Goal: Transaction & Acquisition: Purchase product/service

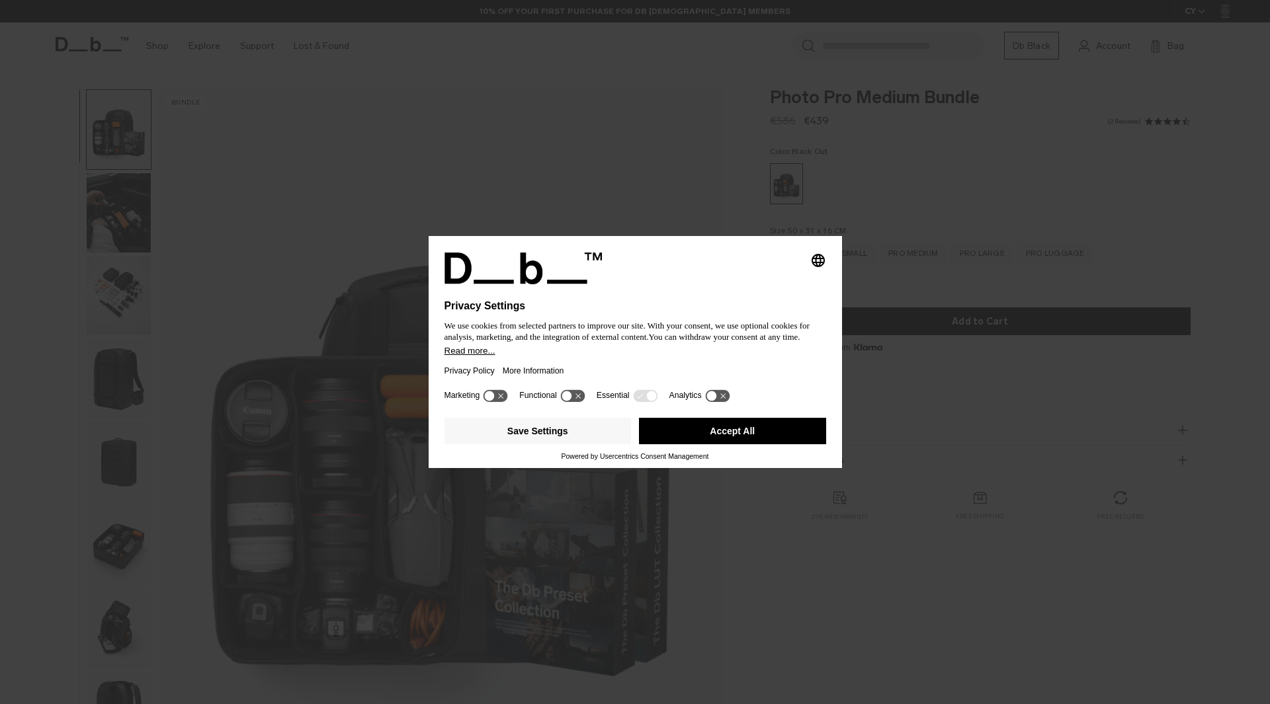
click at [745, 438] on button "Accept All" at bounding box center [732, 431] width 187 height 26
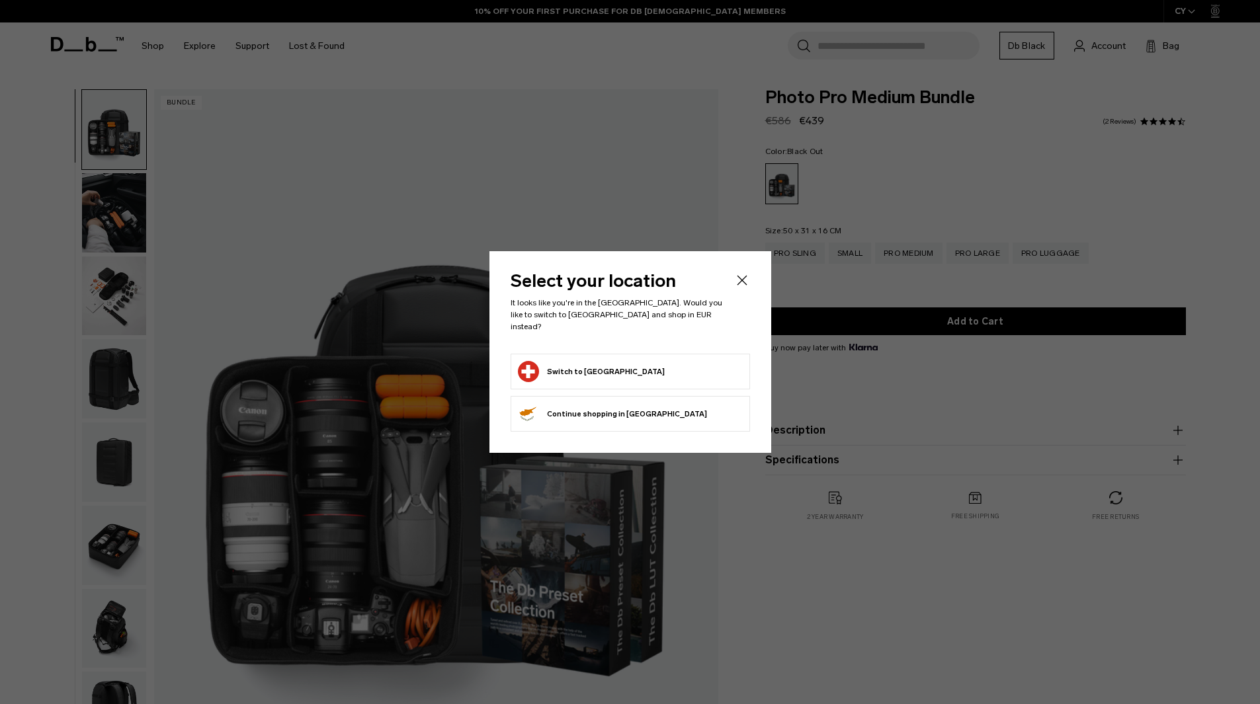
click at [742, 285] on icon "Close" at bounding box center [742, 280] width 10 height 10
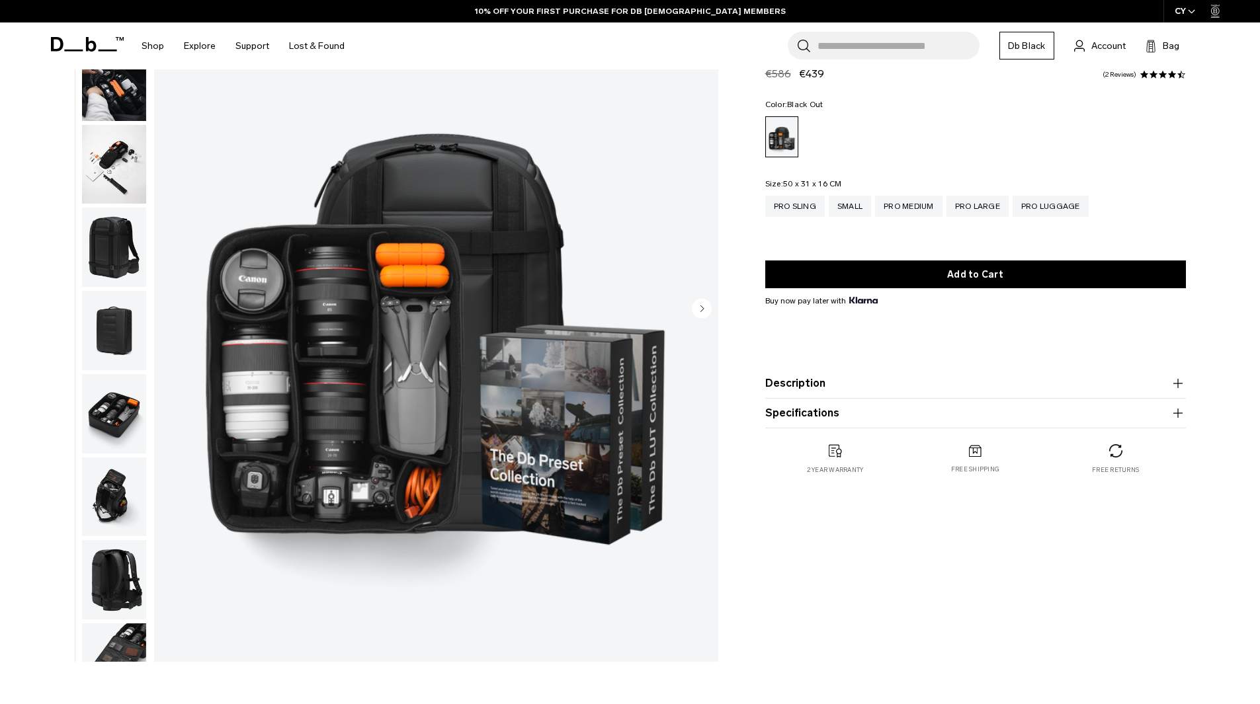
scroll to position [132, 0]
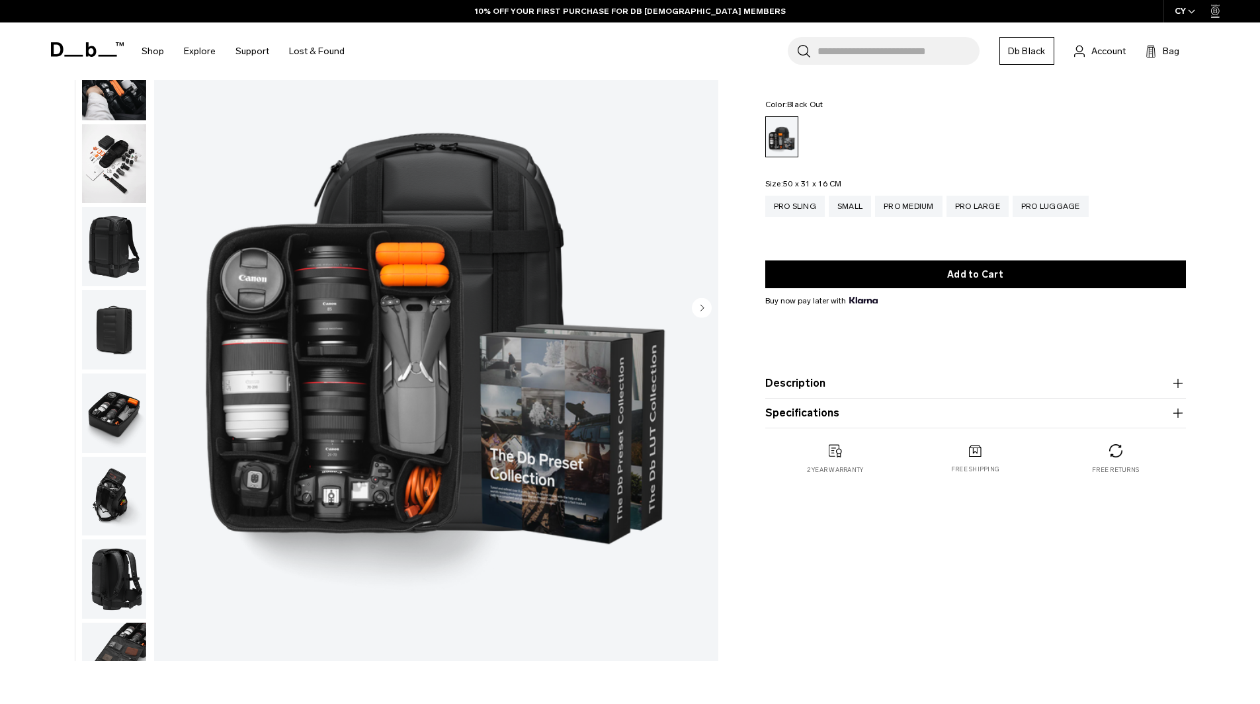
click at [107, 409] on img "button" at bounding box center [114, 413] width 64 height 79
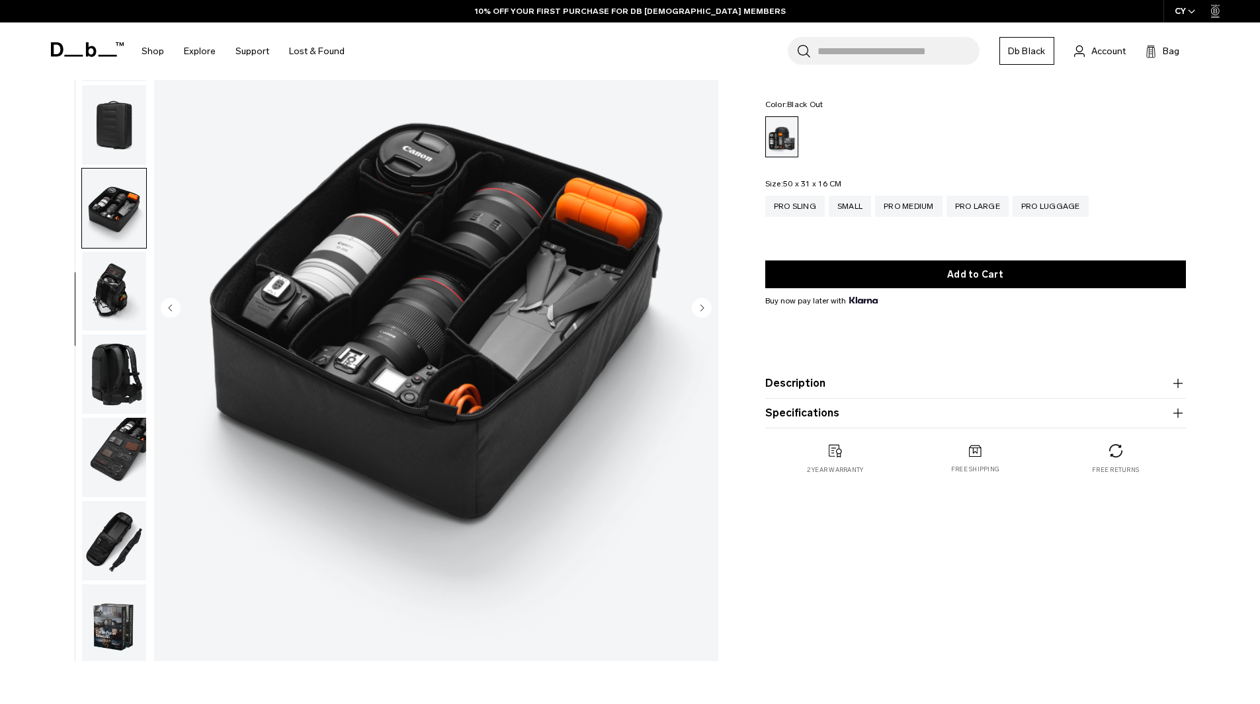
scroll to position [208, 0]
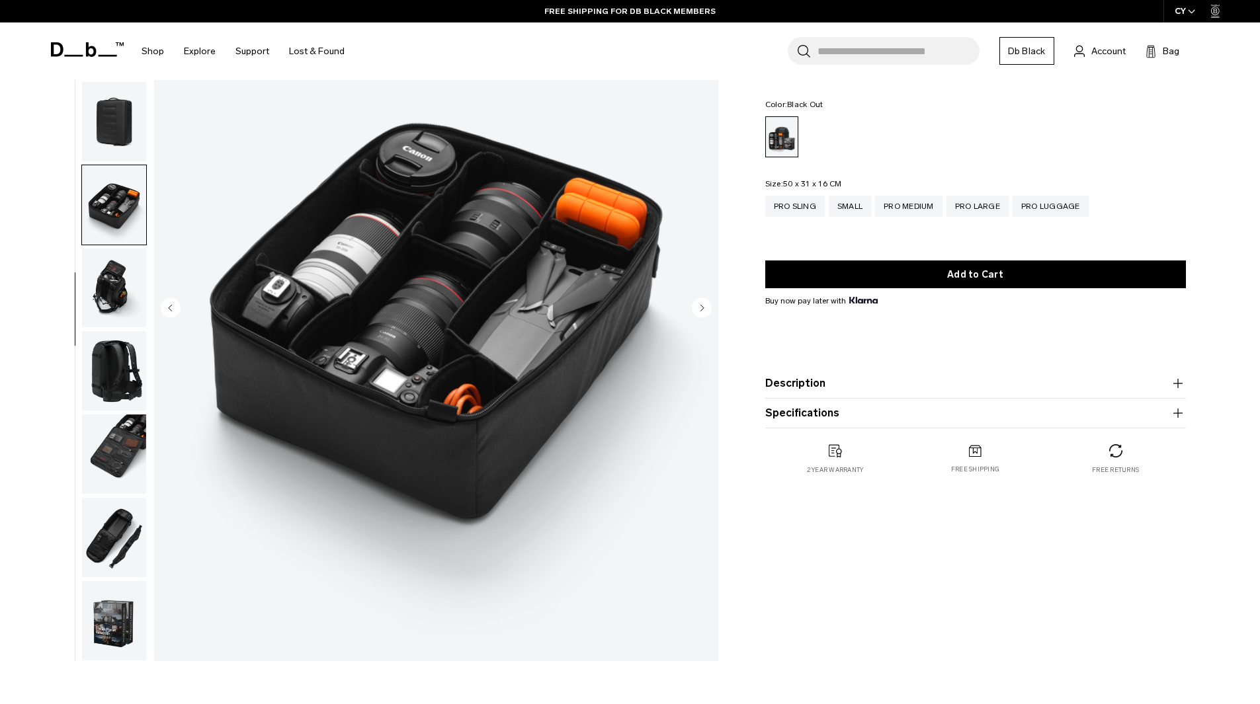
click at [110, 392] on img "button" at bounding box center [114, 370] width 64 height 79
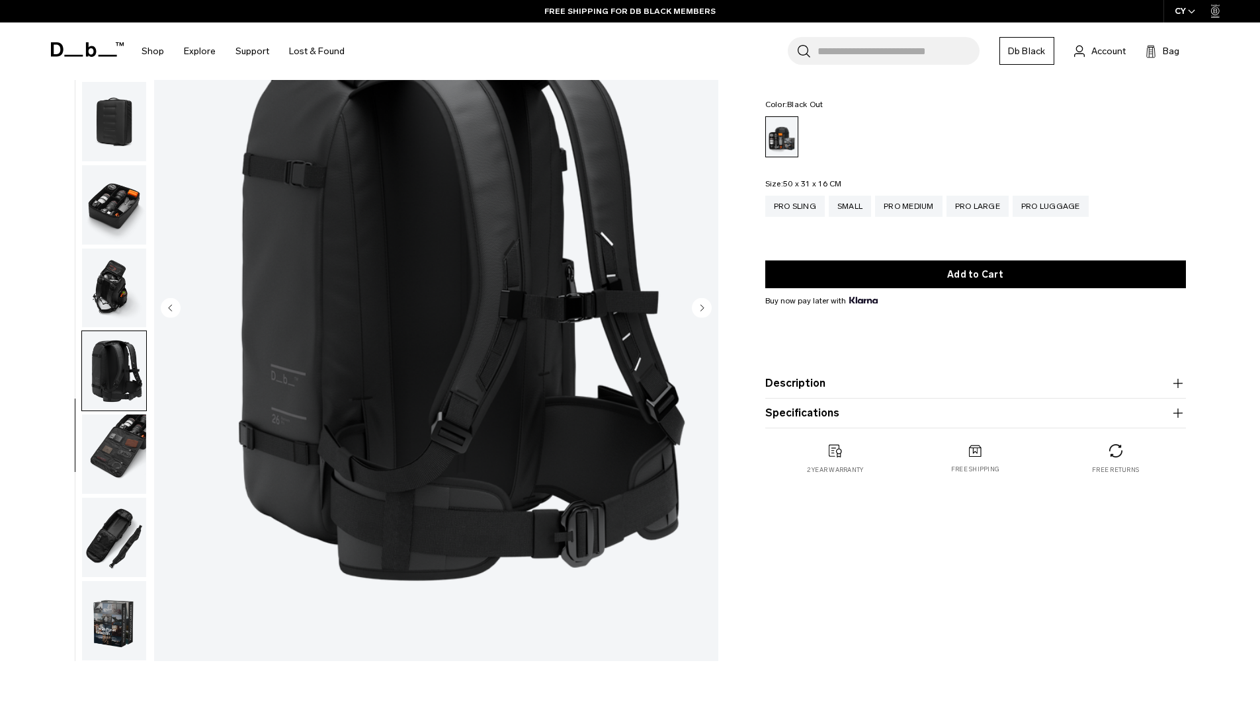
click at [124, 435] on img "button" at bounding box center [114, 454] width 64 height 79
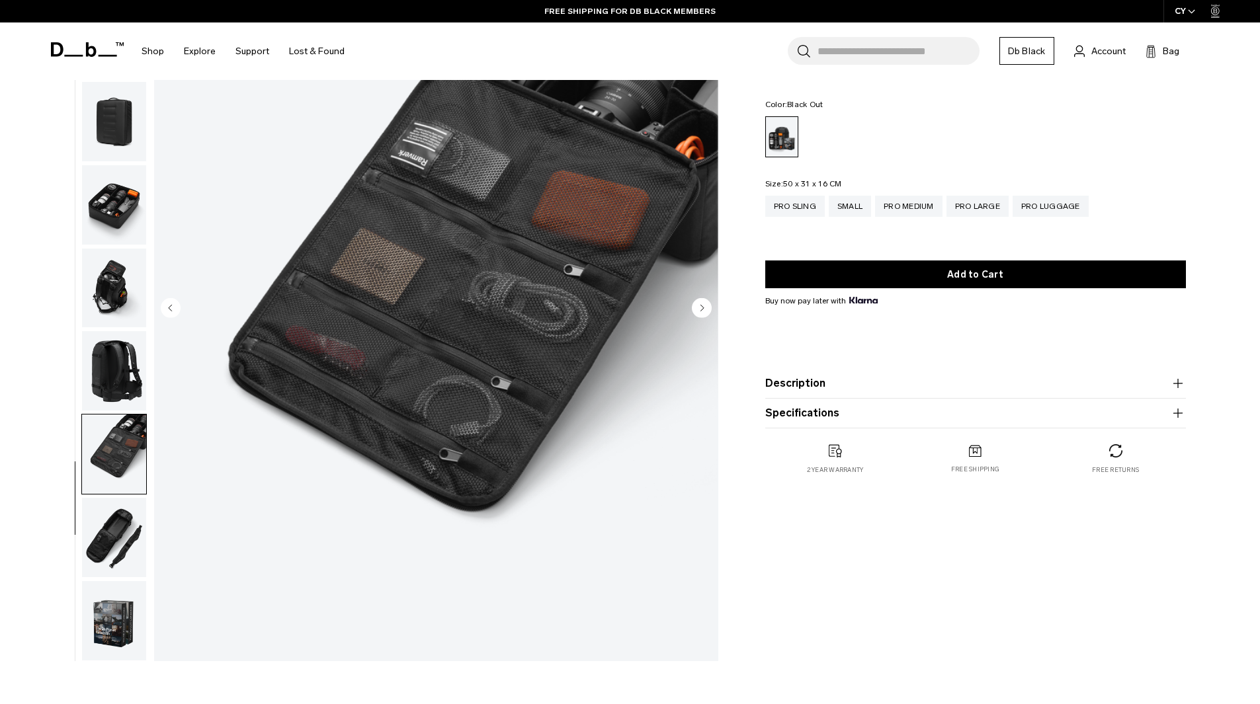
click at [108, 370] on img "button" at bounding box center [114, 370] width 64 height 79
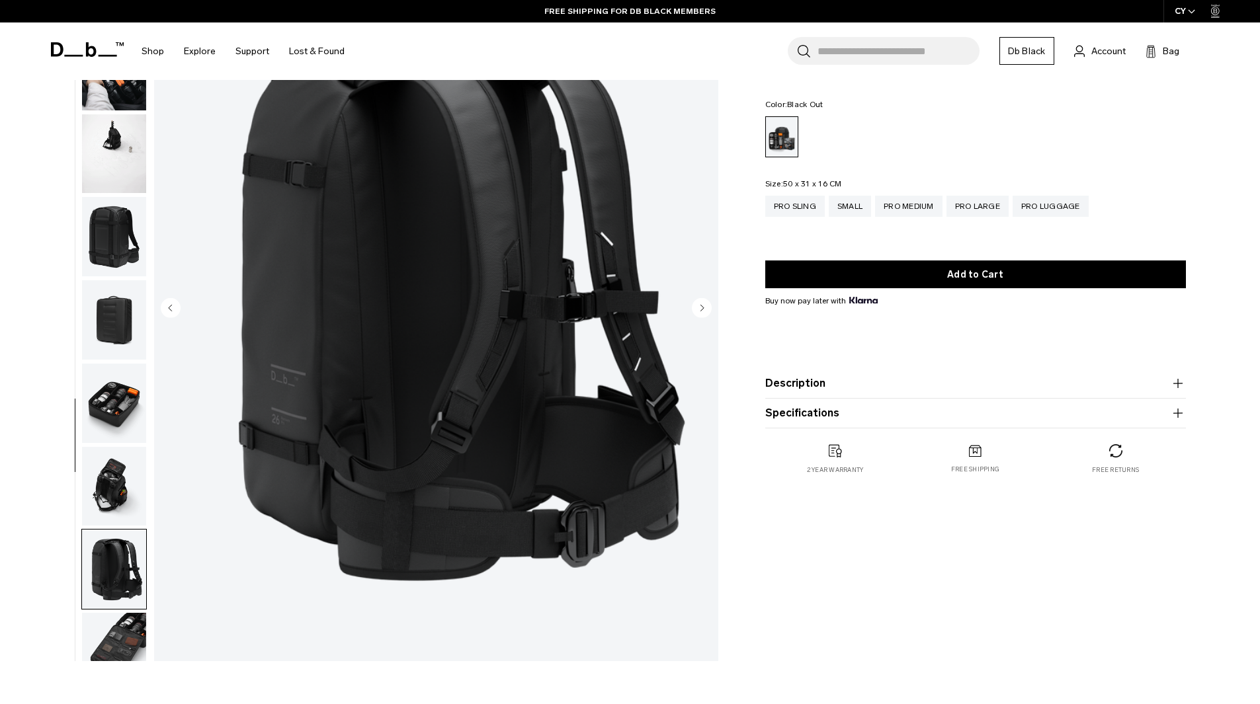
click at [106, 438] on img "button" at bounding box center [114, 403] width 64 height 79
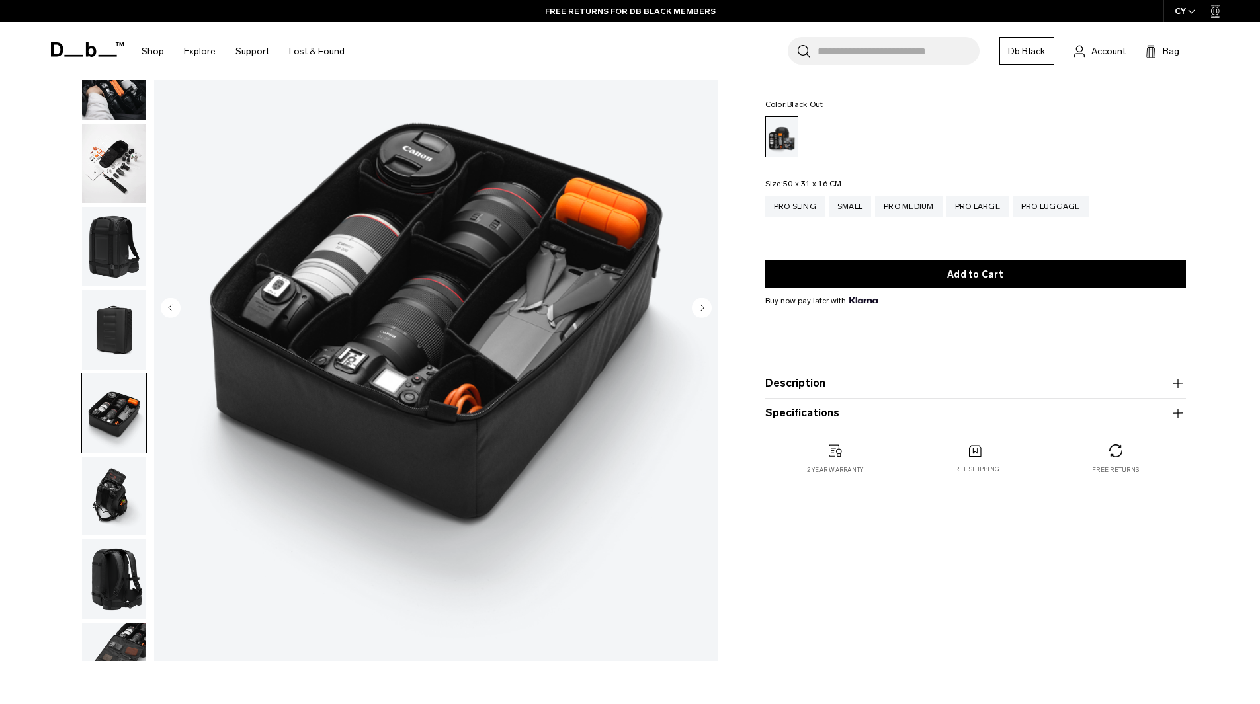
scroll to position [0, 0]
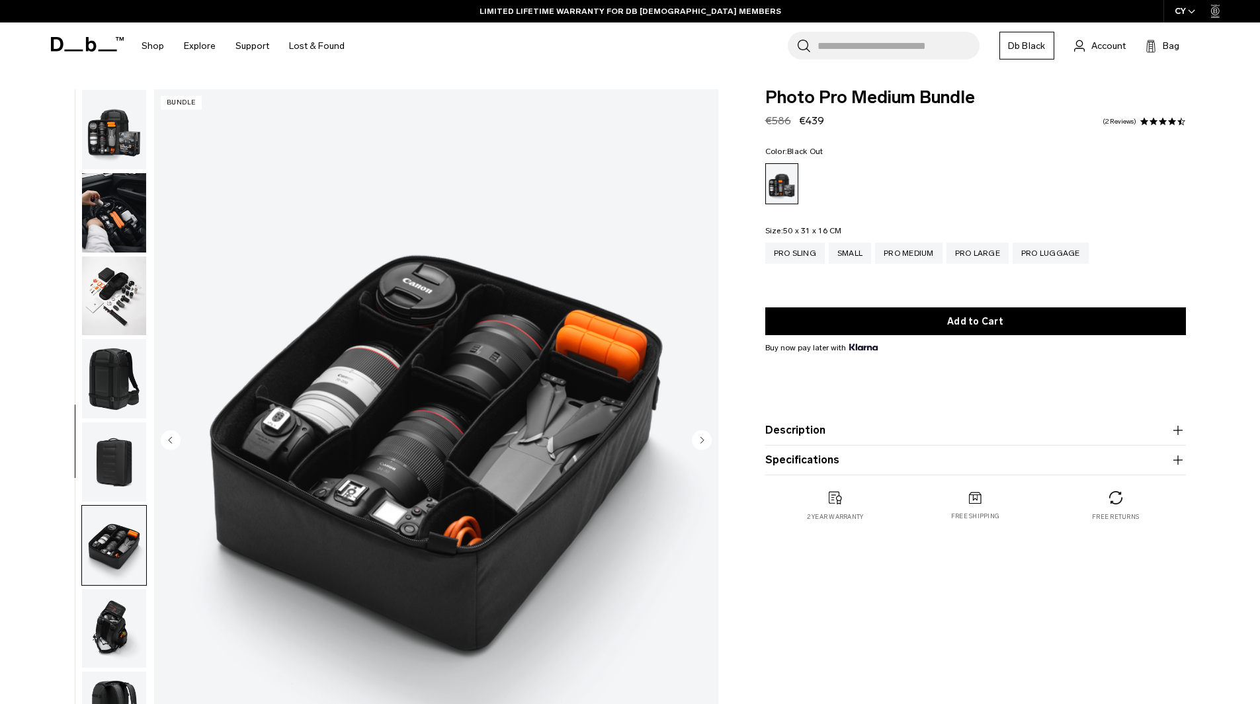
click at [114, 141] on img "button" at bounding box center [114, 129] width 64 height 79
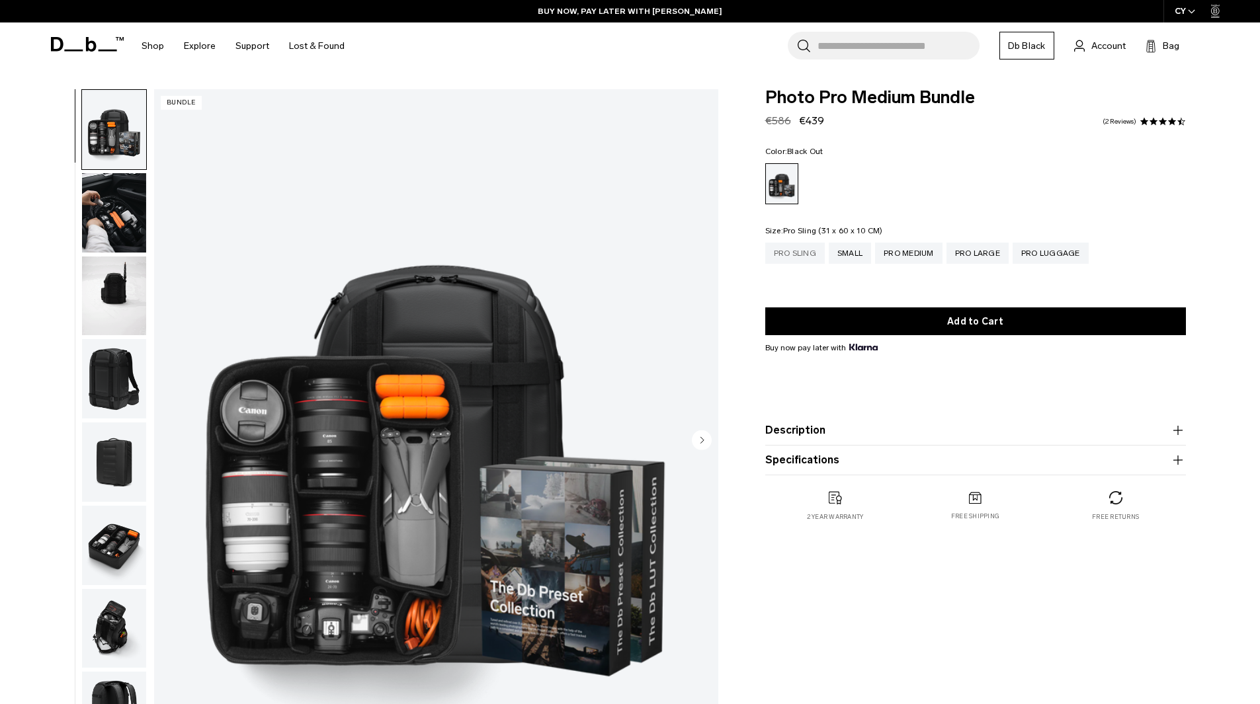
click at [812, 257] on div "Pro Sling" at bounding box center [795, 253] width 60 height 21
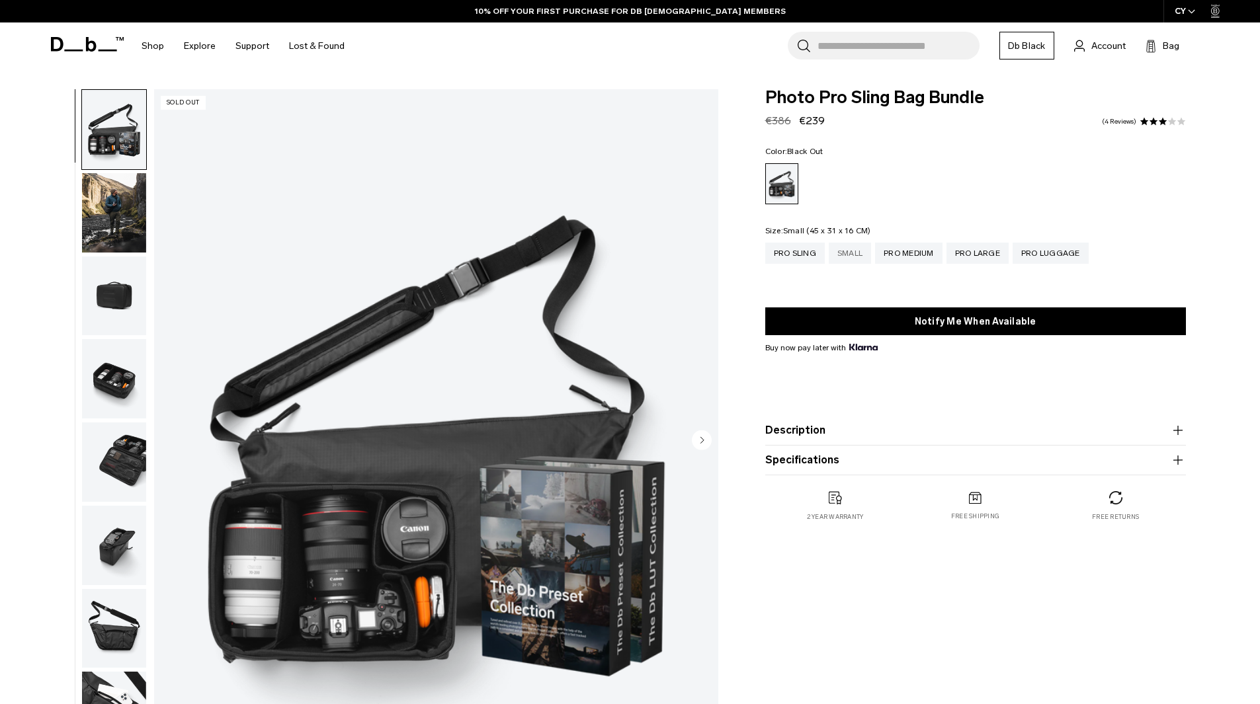
click at [846, 253] on div "Small" at bounding box center [849, 253] width 42 height 21
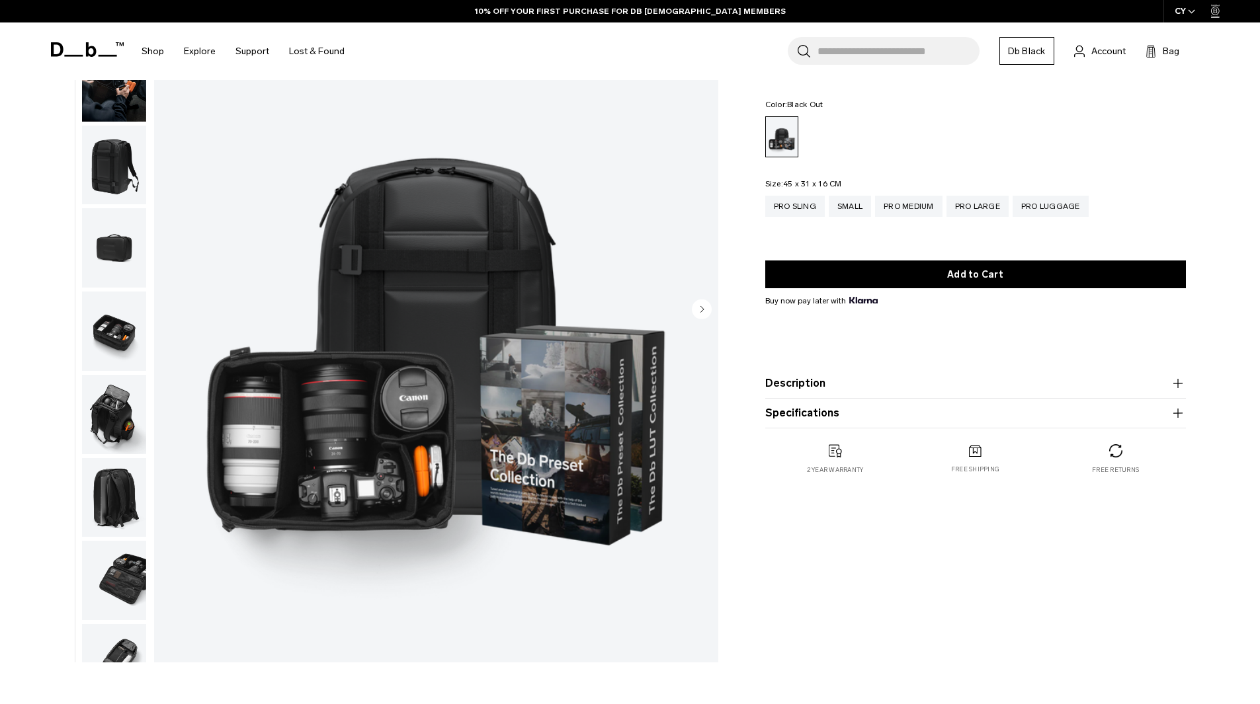
scroll to position [132, 0]
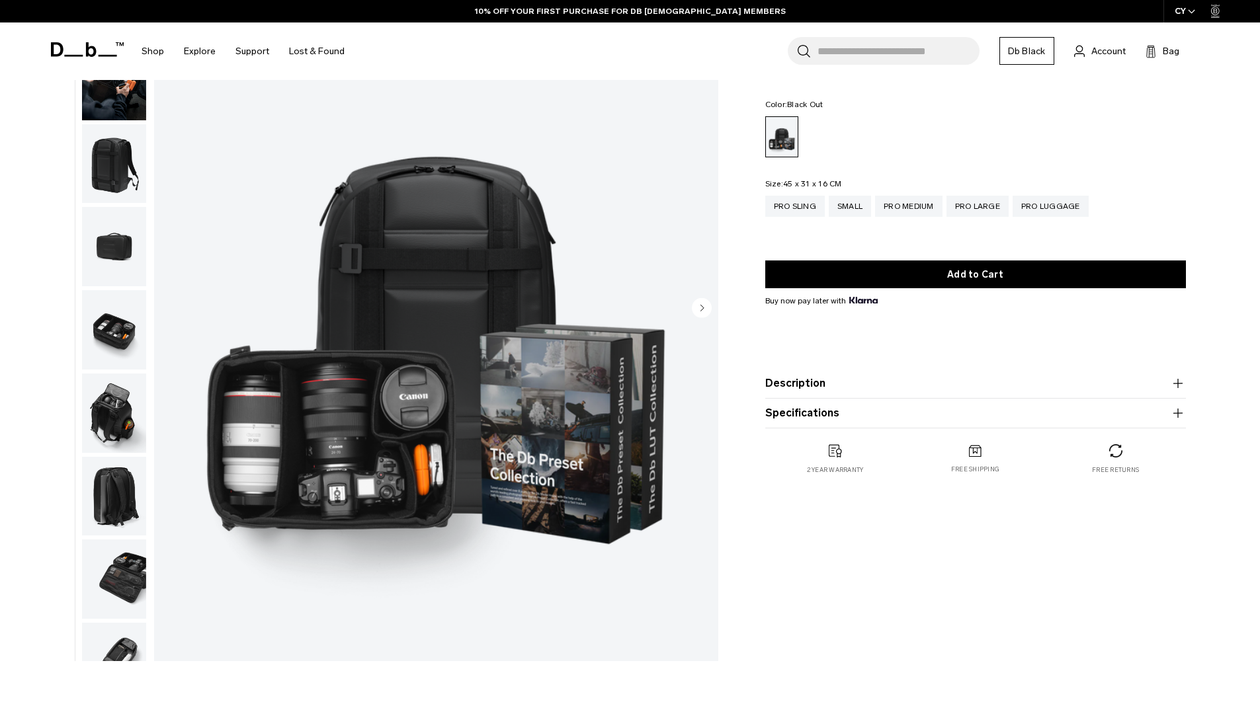
click at [128, 319] on img "button" at bounding box center [114, 329] width 64 height 79
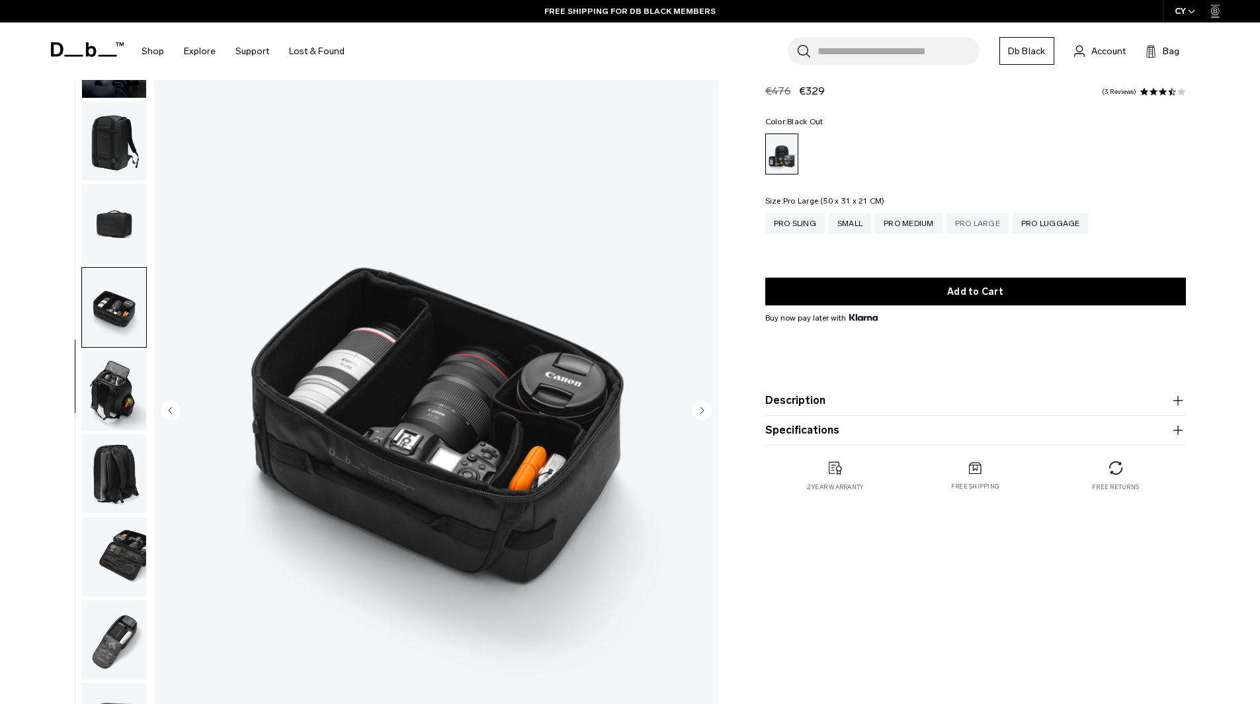
scroll to position [0, 0]
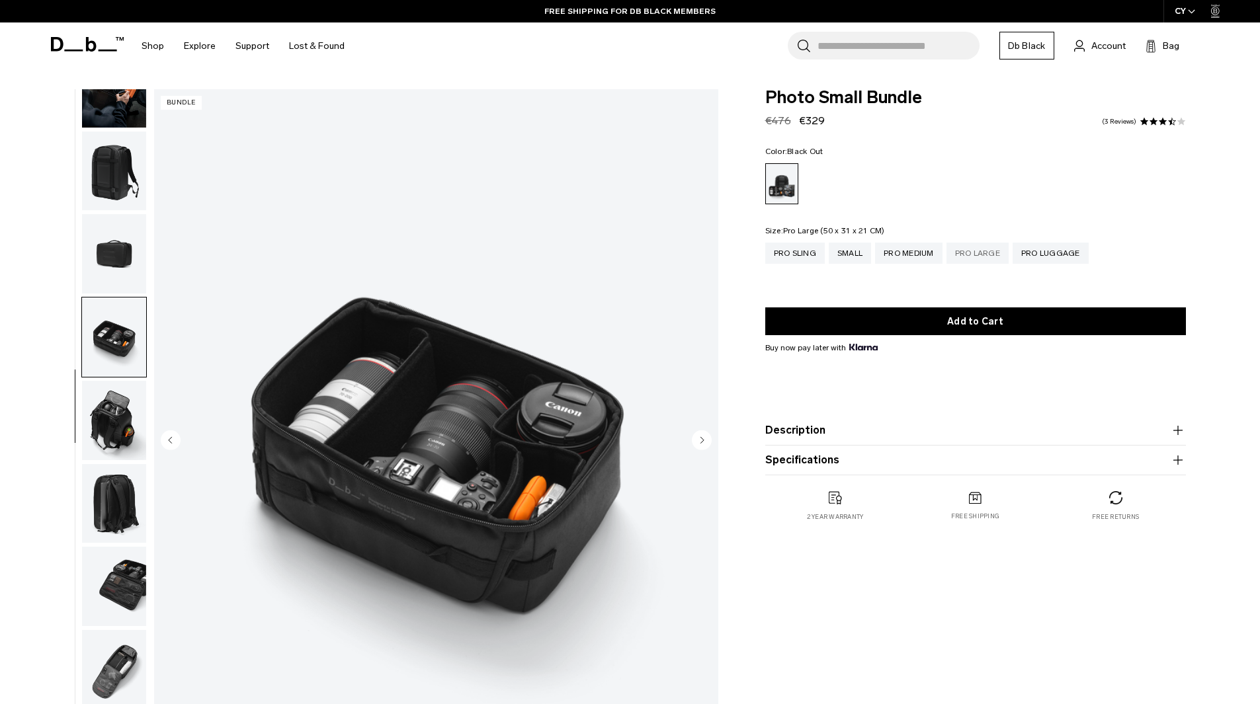
click at [981, 255] on div "Pro Large" at bounding box center [977, 253] width 62 height 21
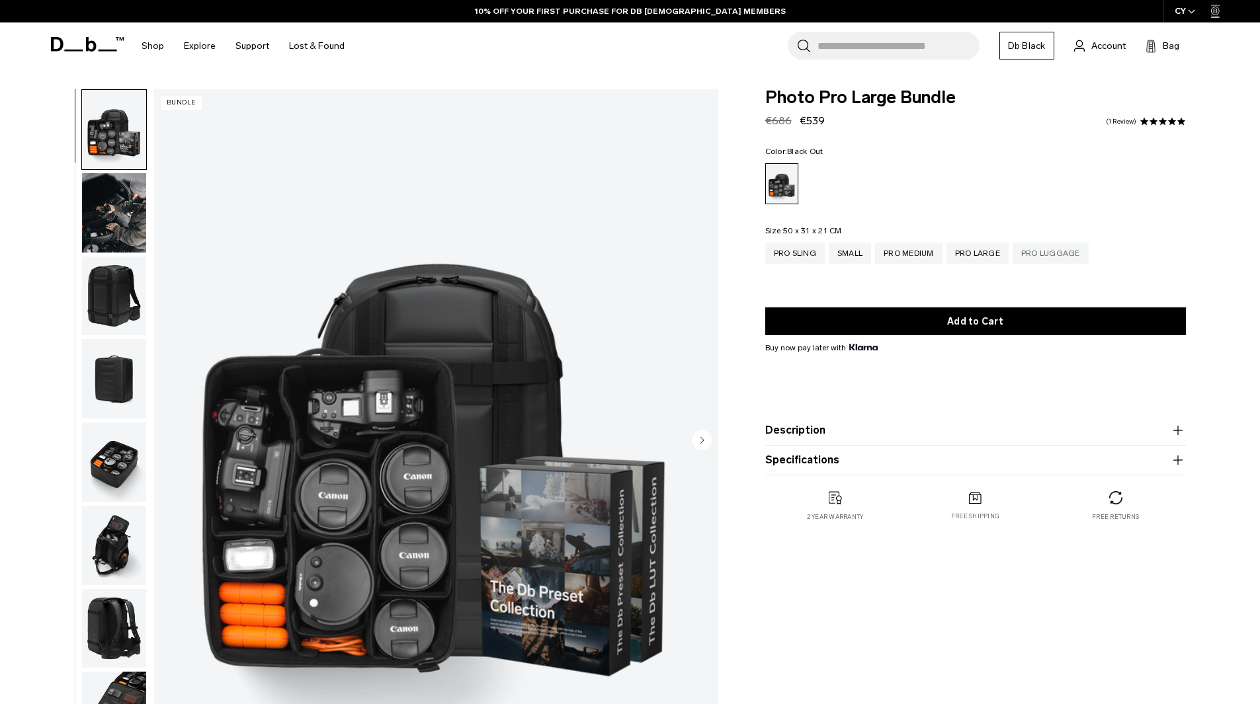
click at [1045, 255] on div "Pro Luggage" at bounding box center [1050, 253] width 76 height 21
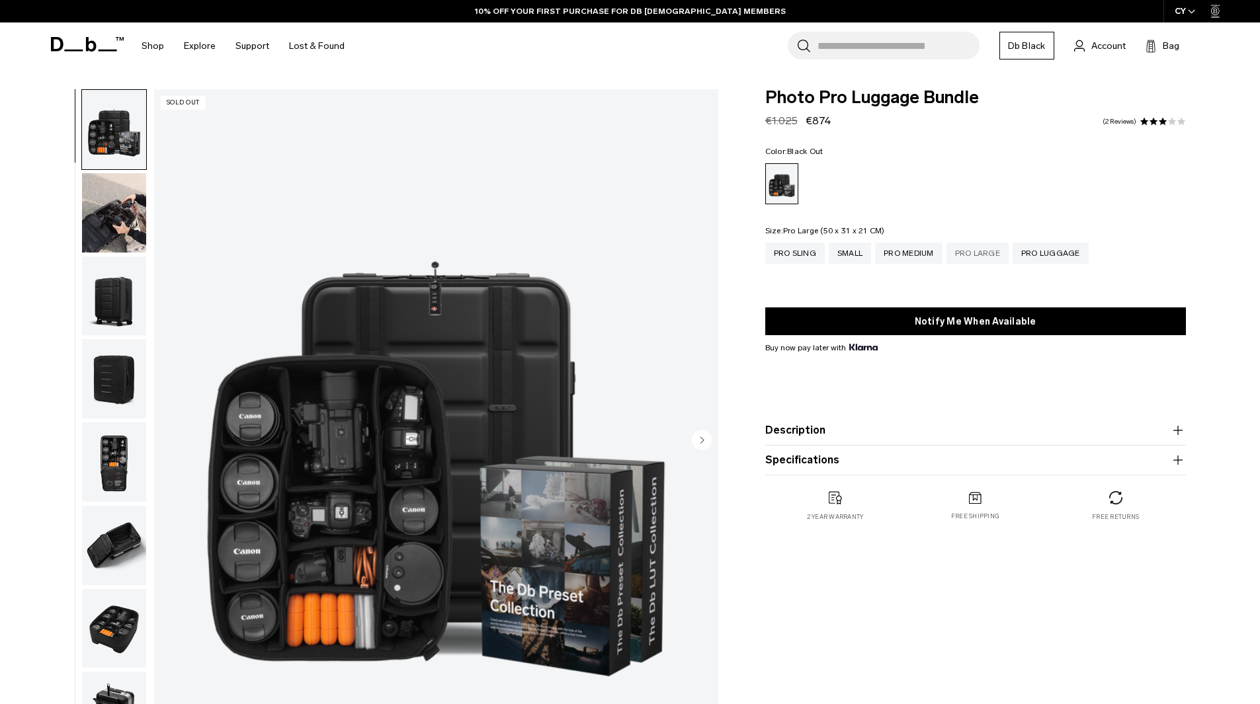
click at [982, 260] on div "Pro Large" at bounding box center [977, 253] width 62 height 21
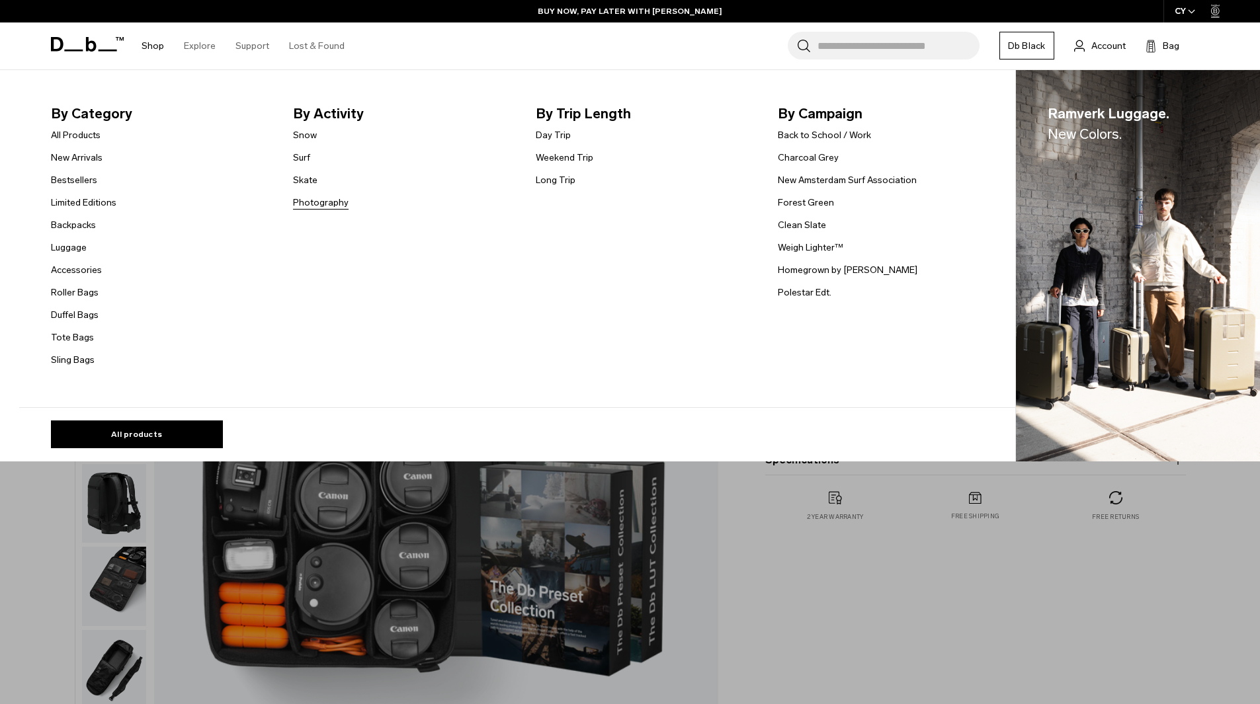
click at [330, 208] on link "Photography" at bounding box center [321, 203] width 56 height 14
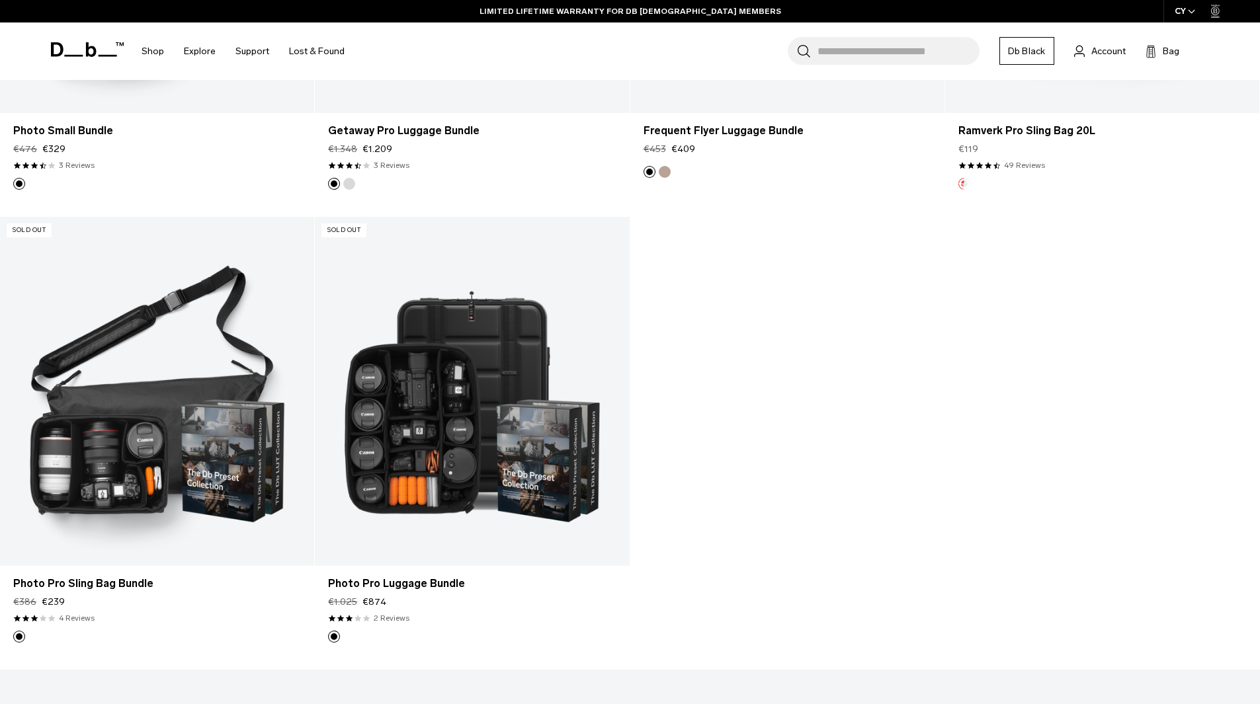
scroll to position [3108, 0]
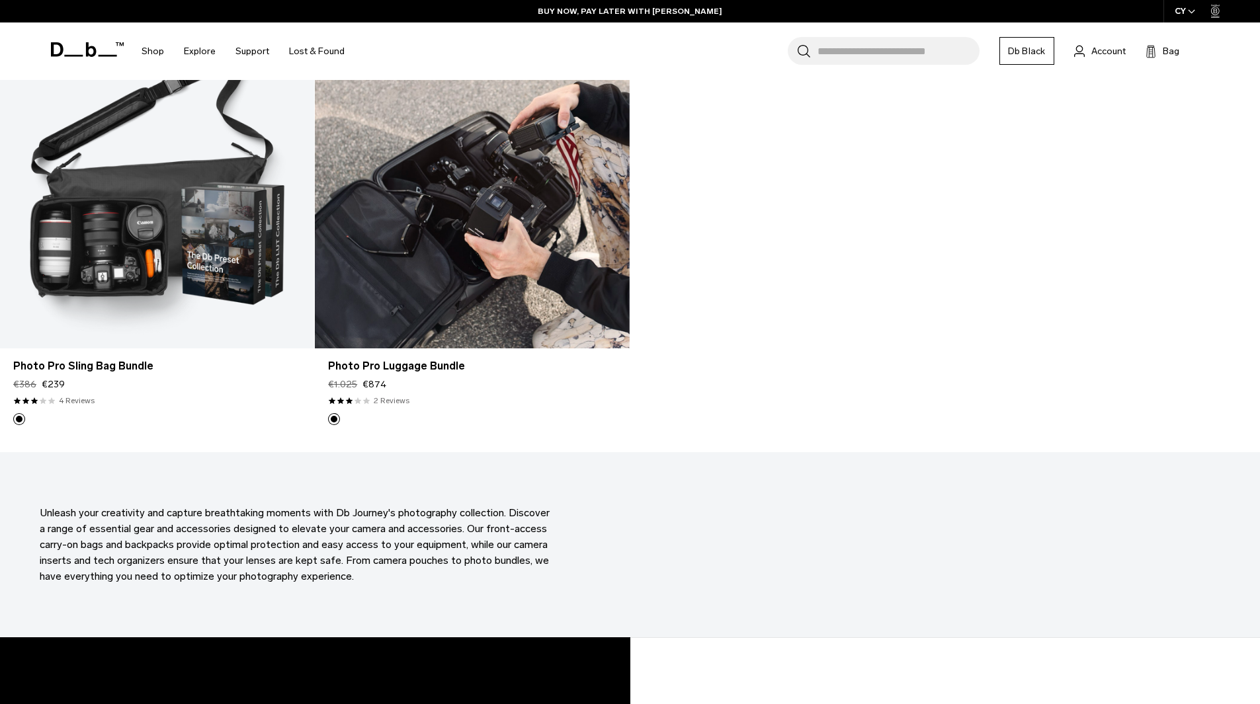
click at [382, 399] on link "2 Reviews" at bounding box center [392, 401] width 36 height 12
click at [406, 374] on link "Photo Pro Luggage Bundle" at bounding box center [472, 366] width 288 height 16
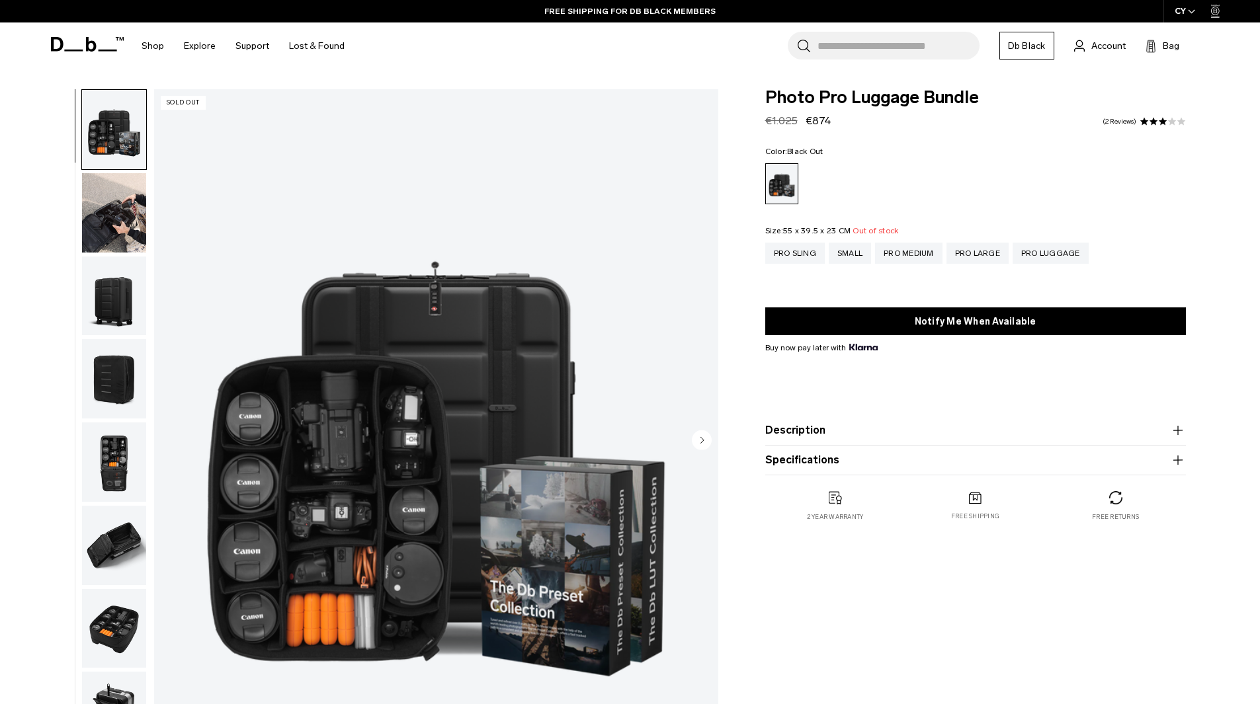
click at [1149, 118] on span at bounding box center [1153, 121] width 9 height 9
click at [1128, 122] on link "2 Reviews" at bounding box center [1119, 121] width 34 height 7
click at [1117, 117] on div "3.0 star rating 2 Reviews" at bounding box center [1142, 121] width 87 height 9
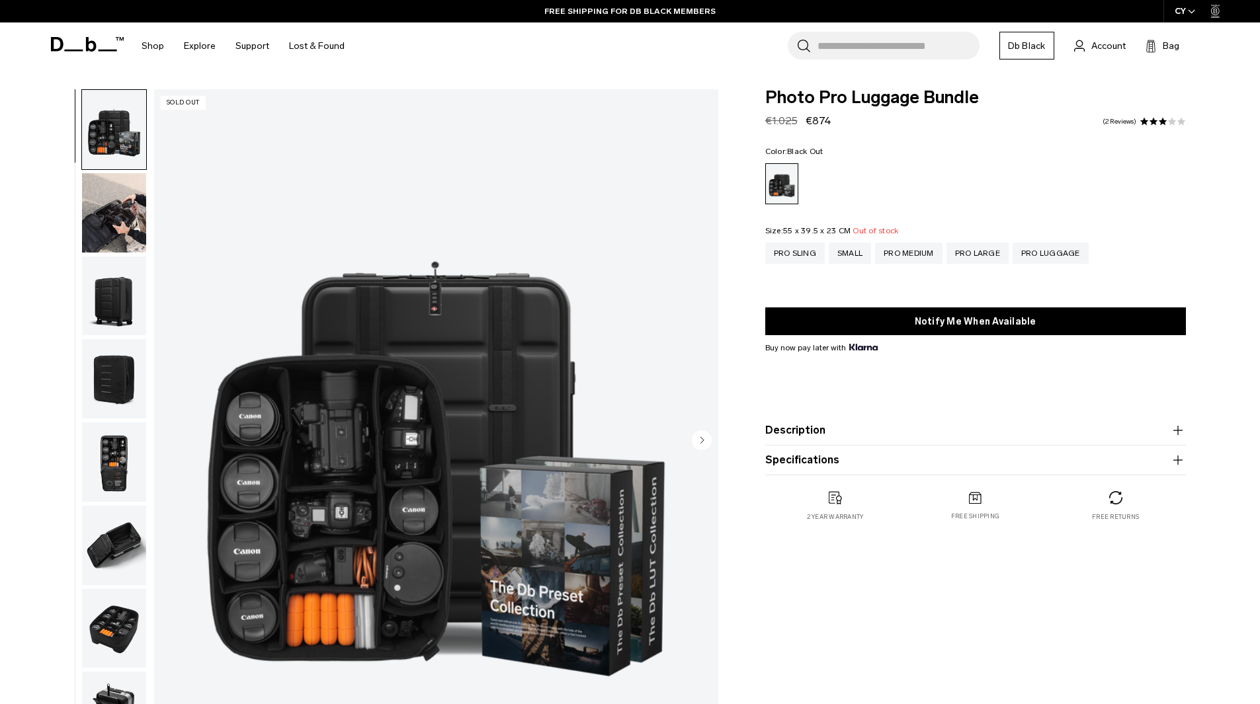
click at [1159, 119] on span at bounding box center [1162, 121] width 9 height 9
click at [1168, 120] on span at bounding box center [1171, 121] width 9 height 9
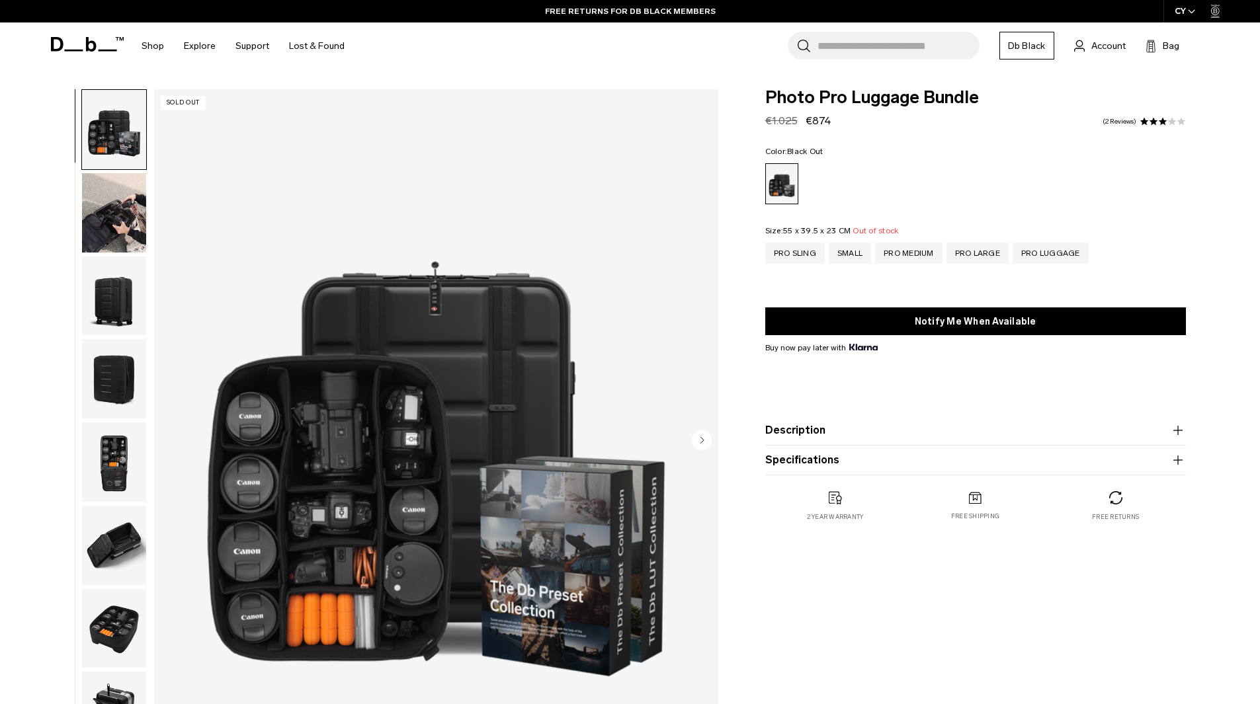
click at [95, 284] on img "button" at bounding box center [114, 296] width 64 height 79
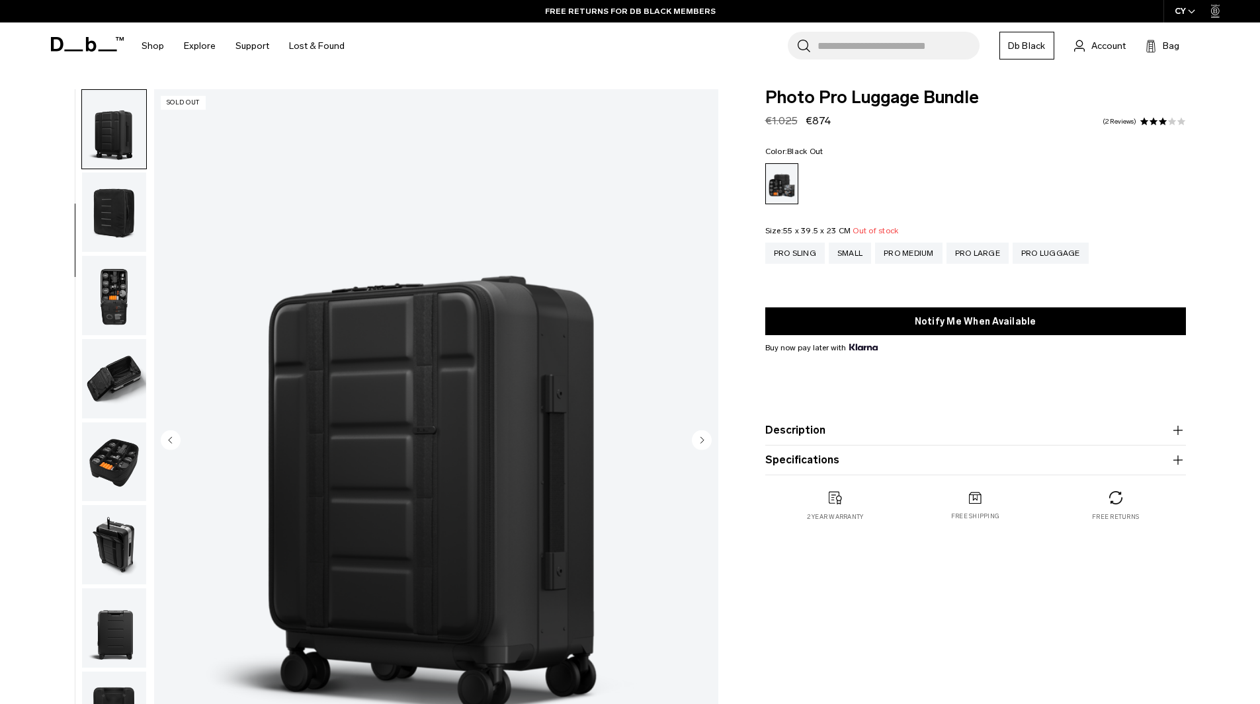
click at [95, 284] on img "button" at bounding box center [114, 295] width 64 height 79
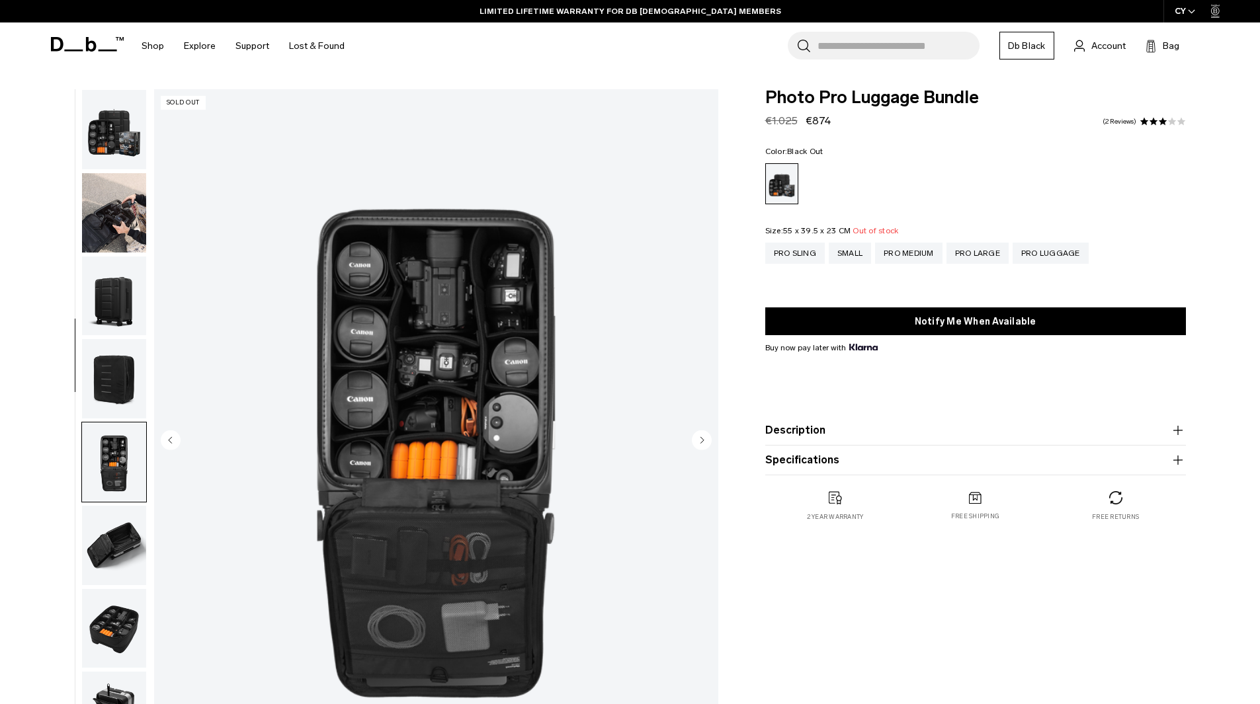
click at [99, 202] on img "button" at bounding box center [114, 212] width 64 height 79
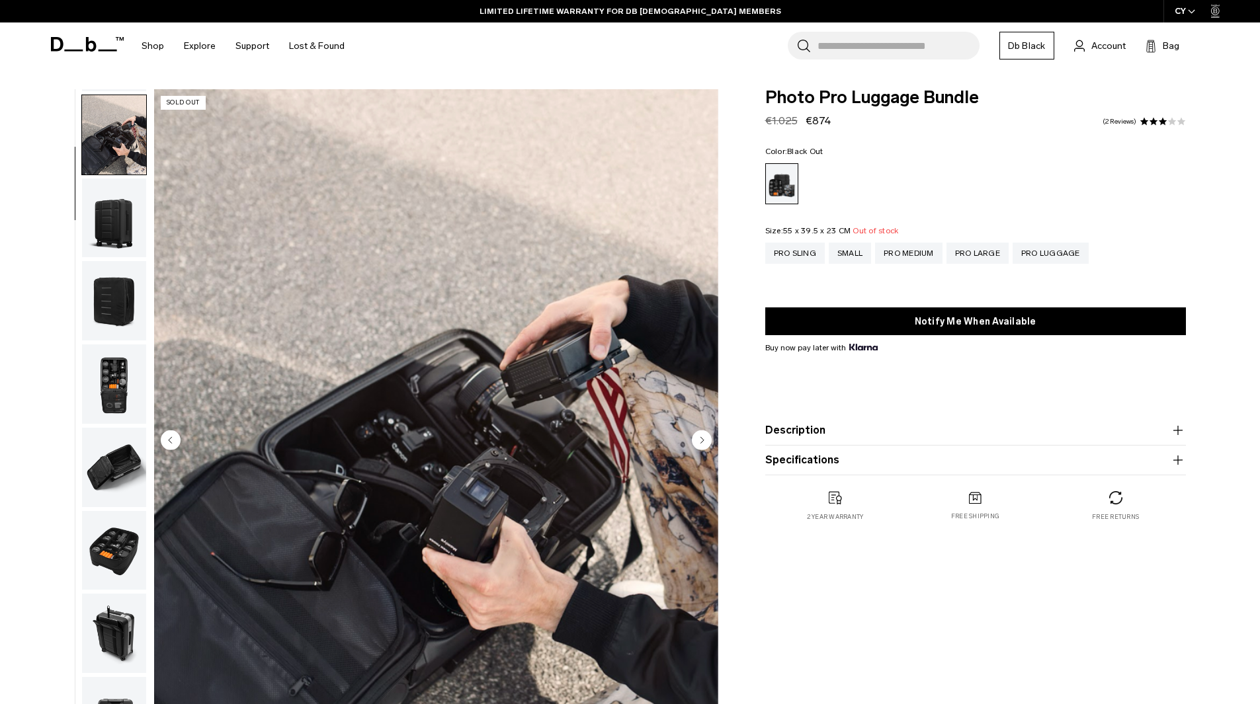
scroll to position [83, 0]
